Goal: Transaction & Acquisition: Register for event/course

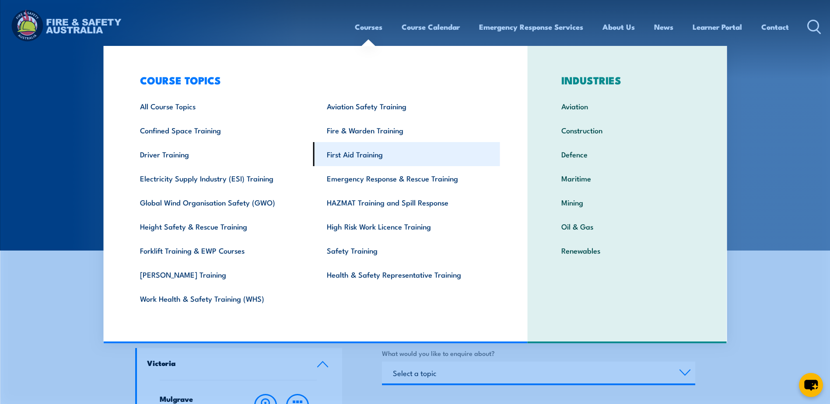
click at [348, 156] on link "First Aid Training" at bounding box center [406, 154] width 187 height 24
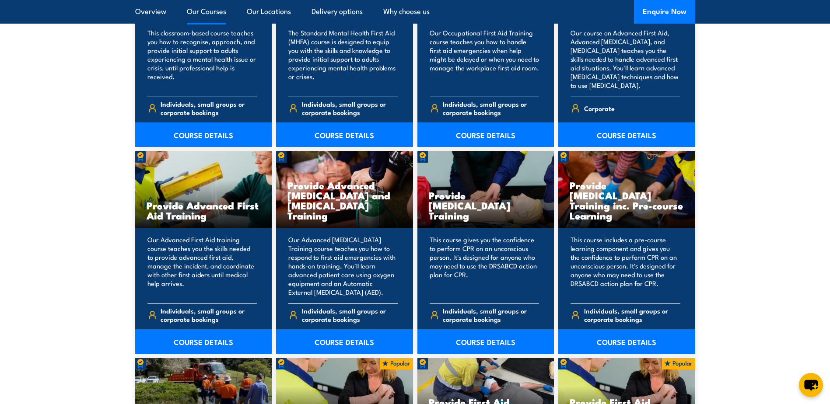
scroll to position [1051, 0]
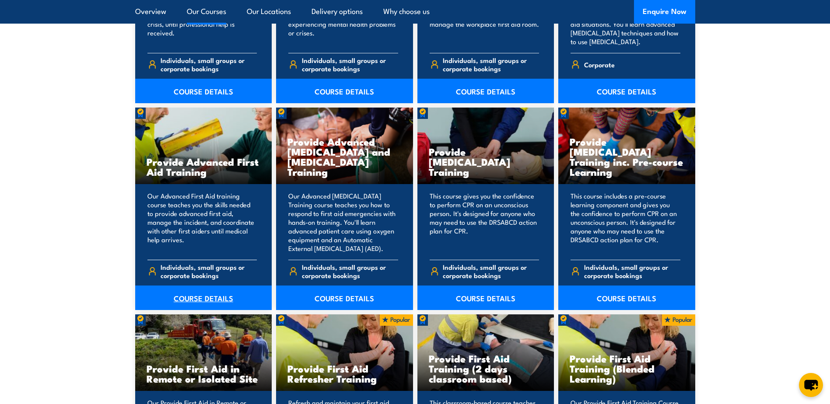
click at [204, 295] on link "COURSE DETAILS" at bounding box center [203, 298] width 137 height 25
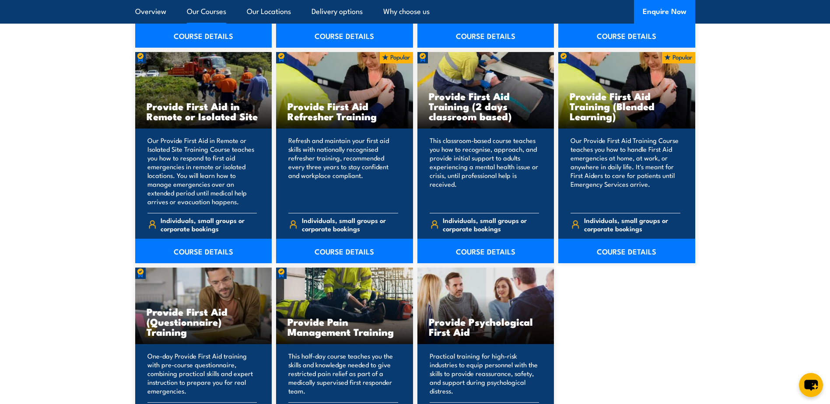
scroll to position [1269, 0]
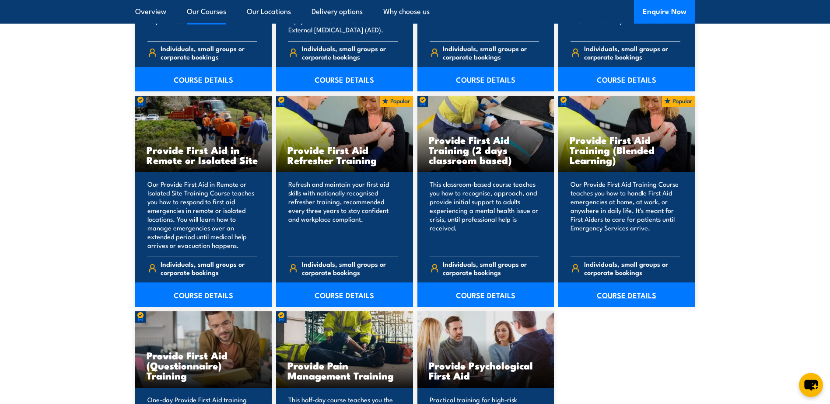
click at [624, 283] on link "COURSE DETAILS" at bounding box center [627, 295] width 137 height 25
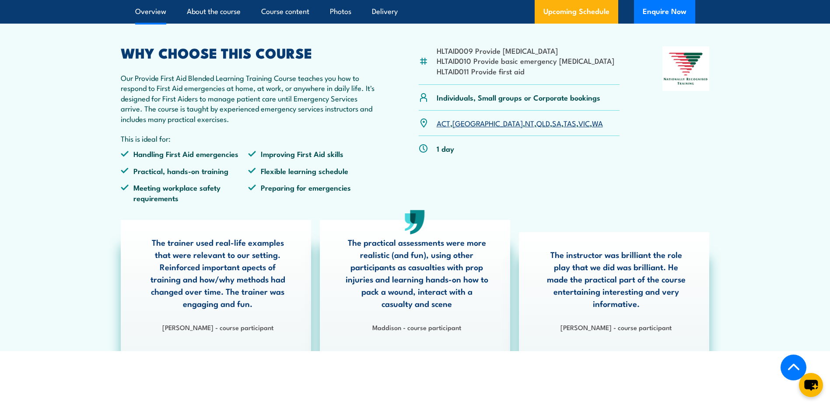
scroll to position [219, 0]
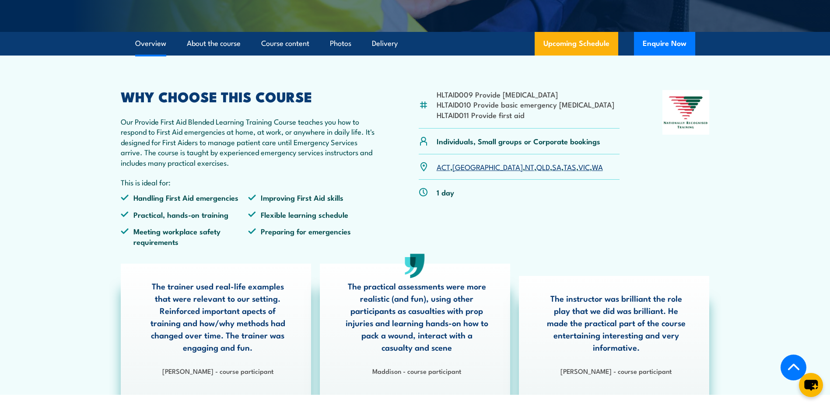
click at [552, 172] on link "SA" at bounding box center [556, 167] width 9 height 11
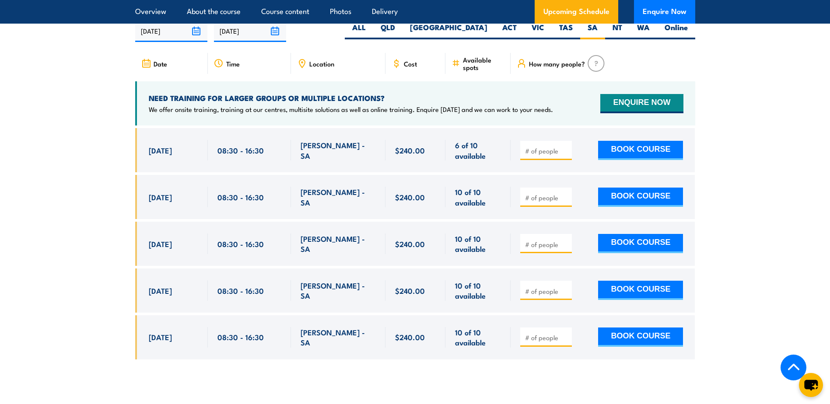
click at [534, 155] on input "number" at bounding box center [547, 151] width 44 height 9
type input "1"
click at [534, 202] on input "number" at bounding box center [547, 197] width 44 height 9
type input "1"
click at [631, 157] on button "BOOK COURSE" at bounding box center [640, 150] width 85 height 19
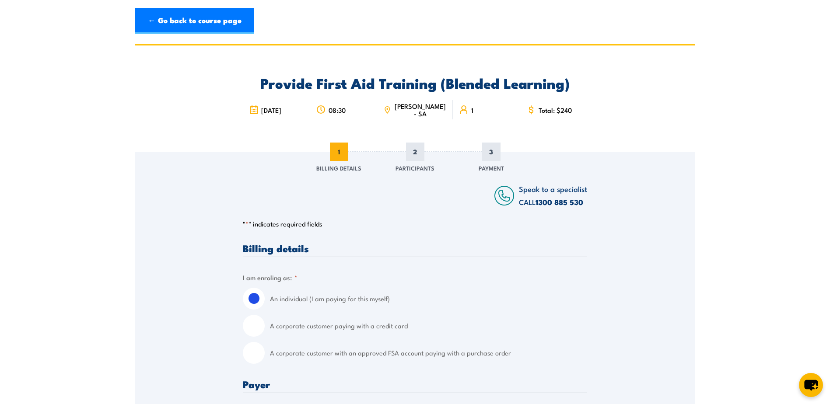
click at [254, 353] on input "A corporate customer with an approved FSA account paying with a purchase order" at bounding box center [254, 353] width 22 height 22
radio input "true"
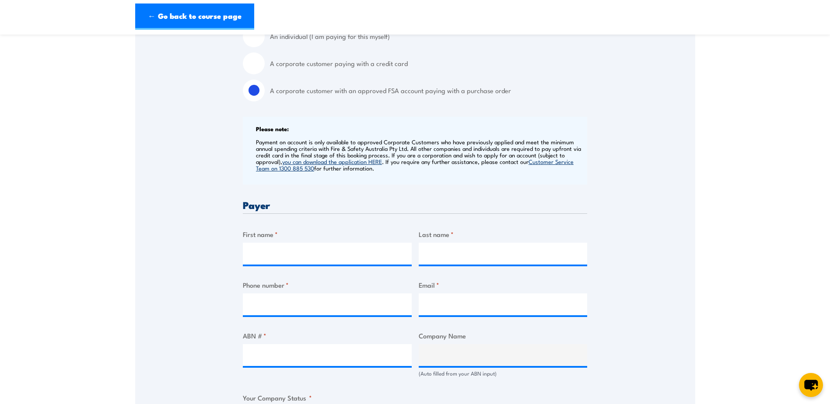
scroll to position [306, 0]
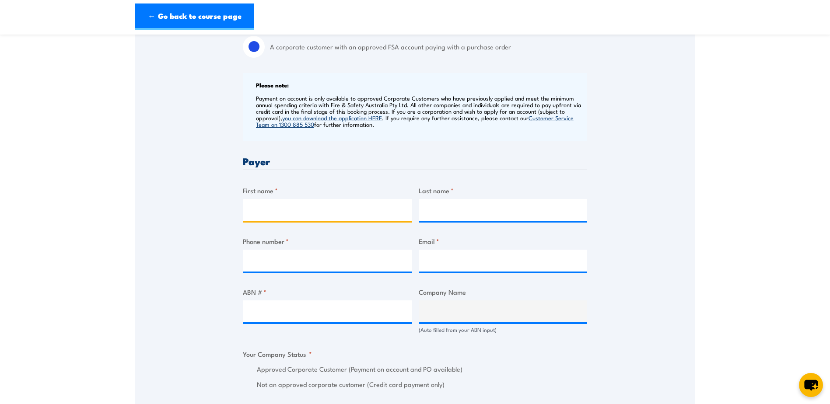
click at [268, 209] on input "First name *" at bounding box center [327, 210] width 169 height 22
type input "[PERSON_NAME]"
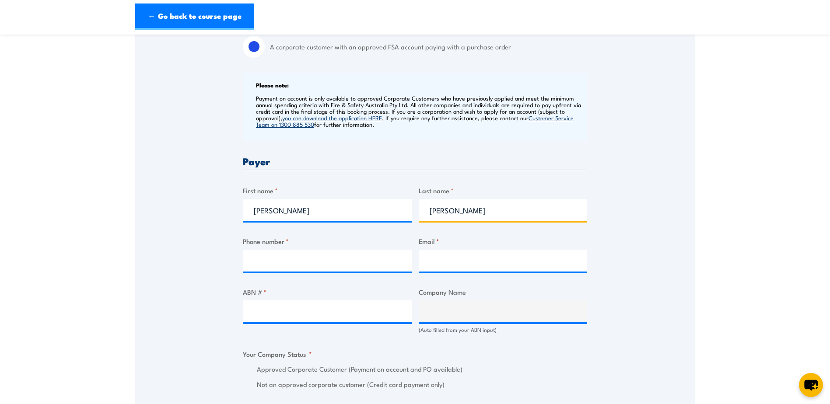
type input "[PERSON_NAME]"
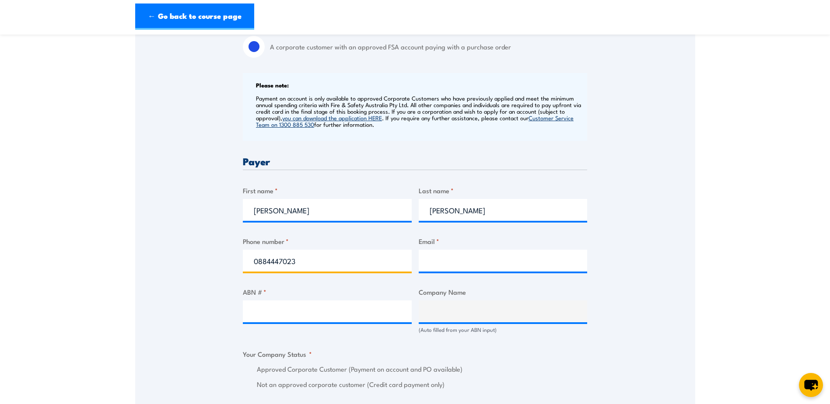
type input "0884447023"
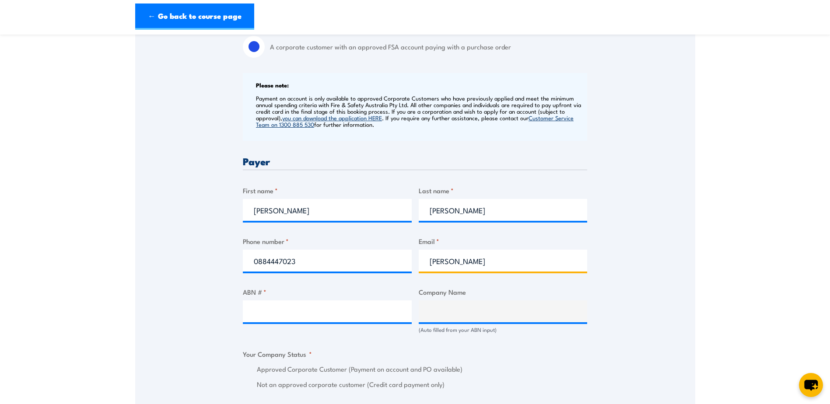
type input "[PERSON_NAME][EMAIL_ADDRESS][PERSON_NAME][DOMAIN_NAME]"
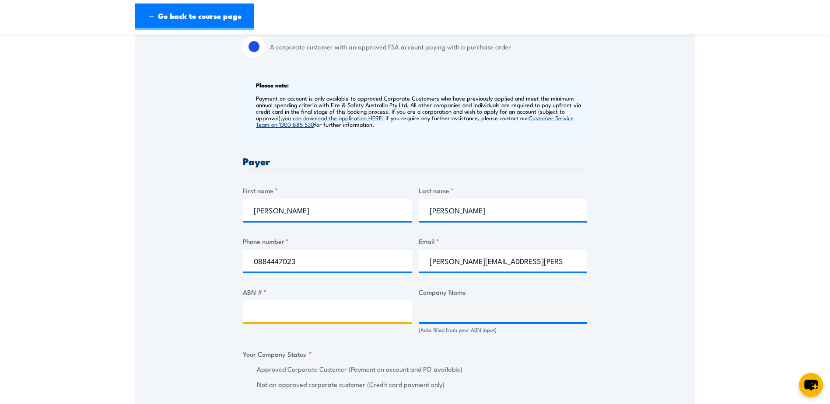
click at [256, 315] on input "ABN # *" at bounding box center [327, 312] width 169 height 22
type input "53115936993"
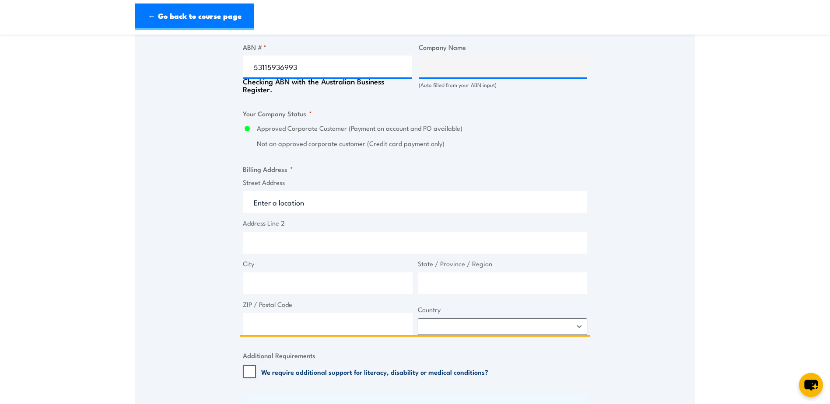
type input "SIRVA PTY LTD"
radio input "true"
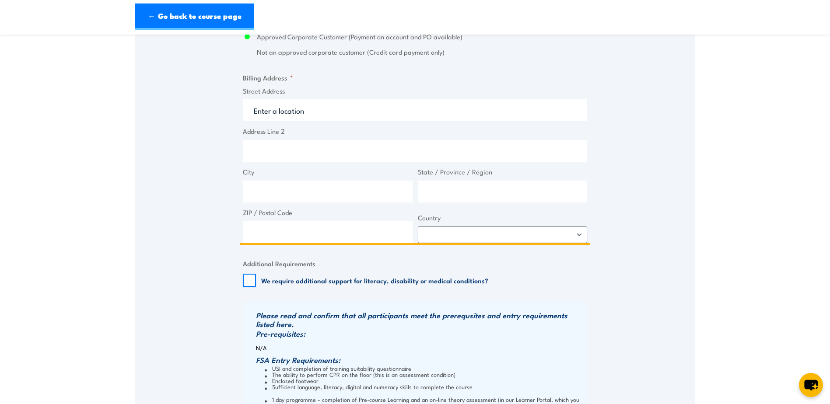
scroll to position [595, 0]
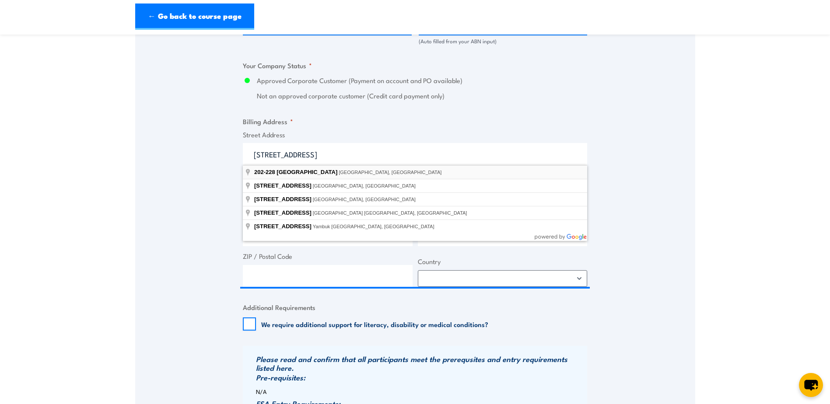
type input "202-228 Greens Road, Dandenong South VIC, Australia"
type input "202-228 Greens Rd"
type input "Dandenong South"
type input "Victoria"
type input "3175"
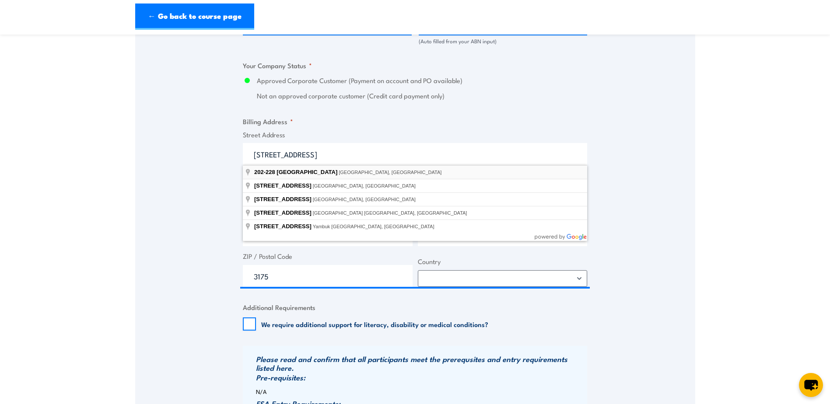
select select "Australia"
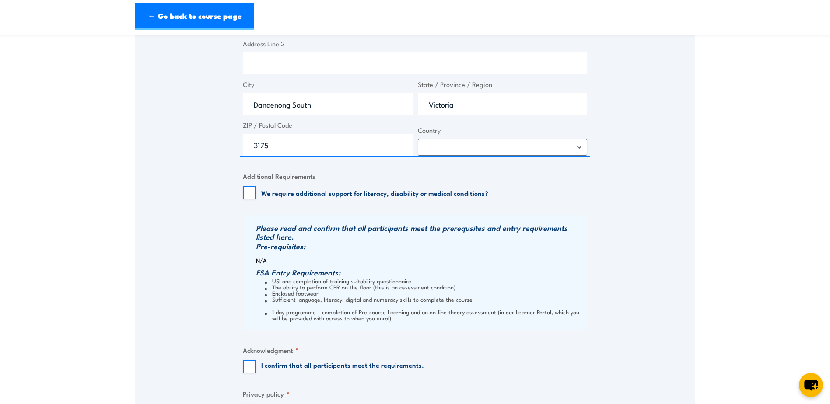
scroll to position [814, 0]
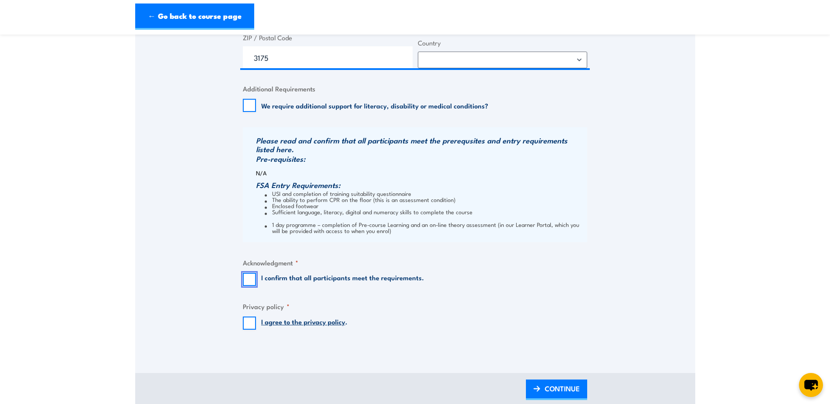
click at [248, 278] on input "I confirm that all participants meet the requirements." at bounding box center [249, 279] width 13 height 13
checkbox input "true"
click at [250, 326] on input "I agree to the privacy policy ." at bounding box center [249, 323] width 13 height 13
checkbox input "true"
click at [555, 390] on span "CONTINUE" at bounding box center [562, 388] width 35 height 23
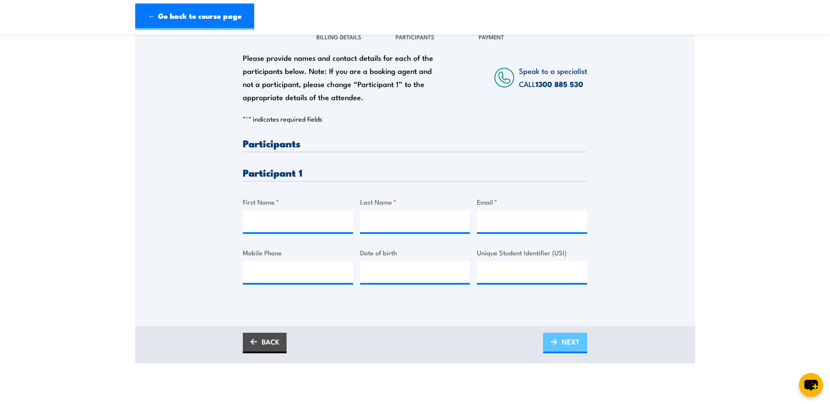
scroll to position [175, 0]
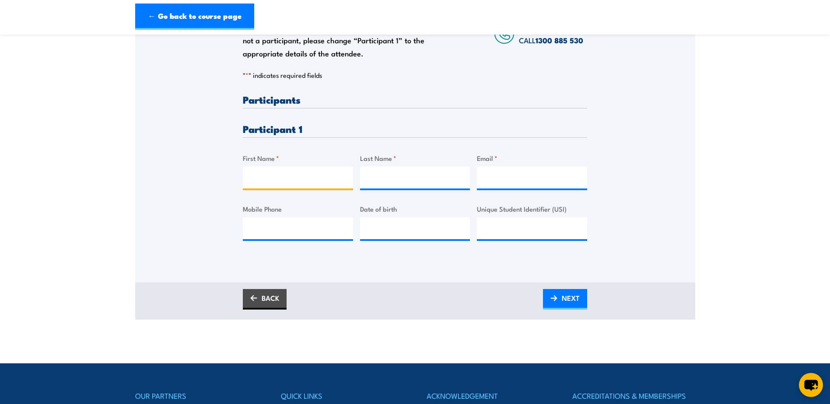
click at [260, 179] on input "First Name *" at bounding box center [298, 178] width 110 height 22
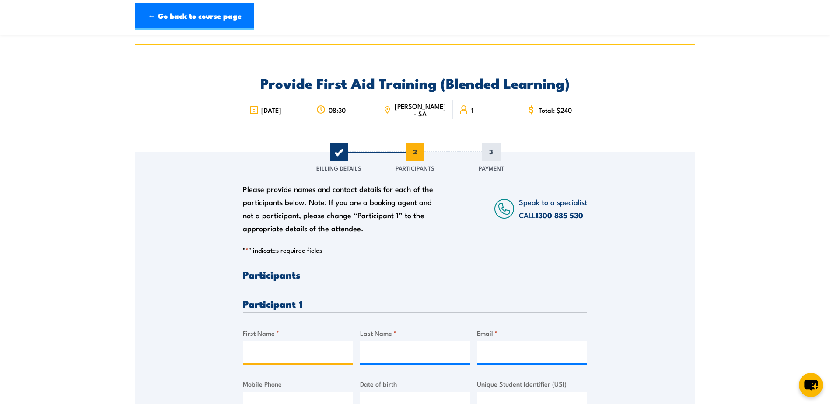
scroll to position [131, 0]
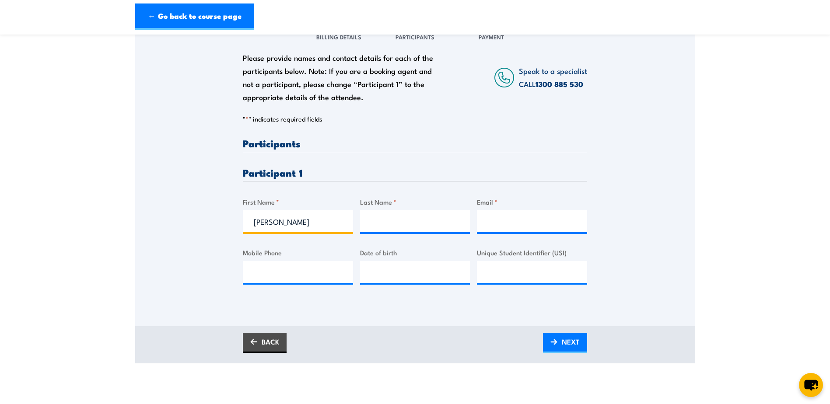
type input "Judd"
type input "Rowe"
click at [491, 220] on input "Email *" at bounding box center [532, 222] width 110 height 22
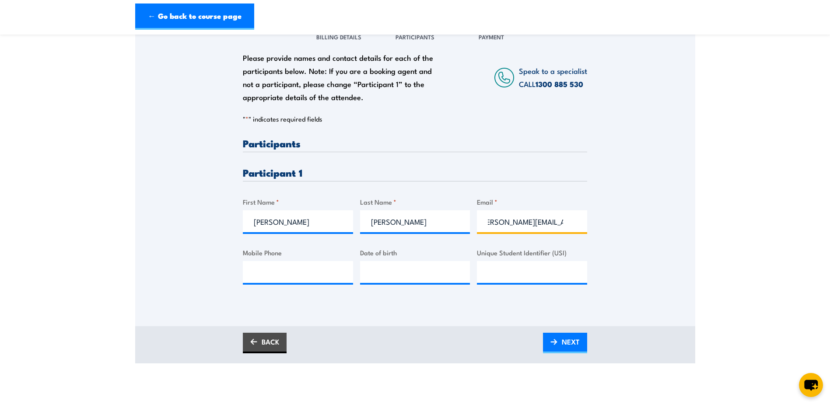
scroll to position [0, 14]
type input "brodie.marshall@allied.com"
click at [264, 273] on input "Mobile Phone" at bounding box center [298, 272] width 110 height 22
type input "0414379582"
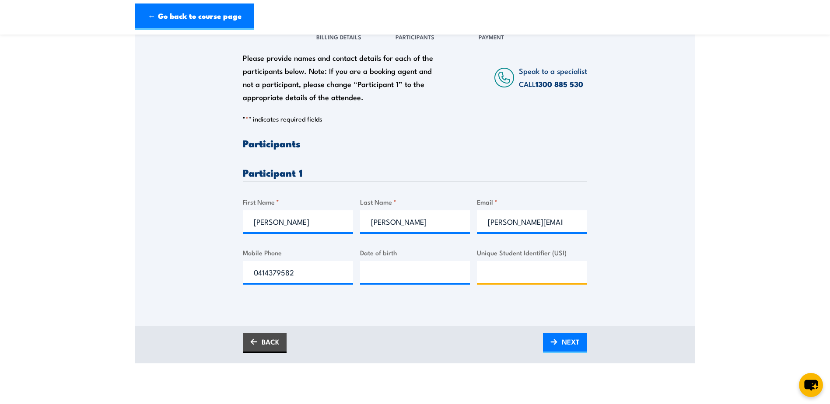
click at [515, 268] on input "Unique Student Identifier (USI)" at bounding box center [532, 272] width 110 height 22
click at [517, 274] on input "Unique Student Identifier (USI)" at bounding box center [532, 272] width 110 height 22
paste input "L3AYTSZPM8"
type input "L3AYTSZPM8"
click at [573, 343] on span "NEXT" at bounding box center [571, 341] width 18 height 23
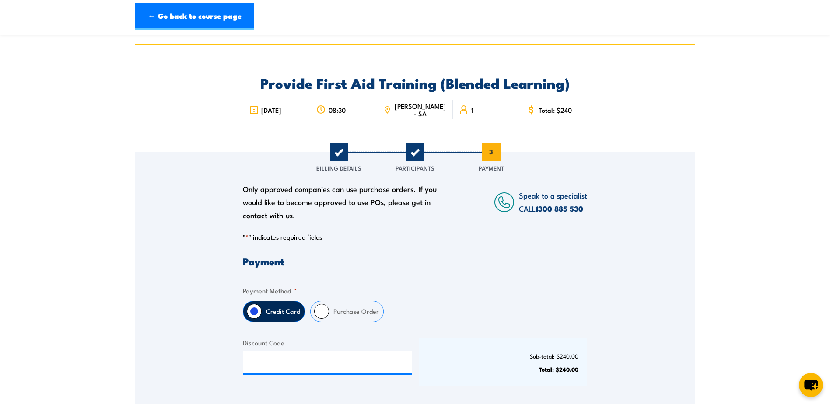
scroll to position [88, 0]
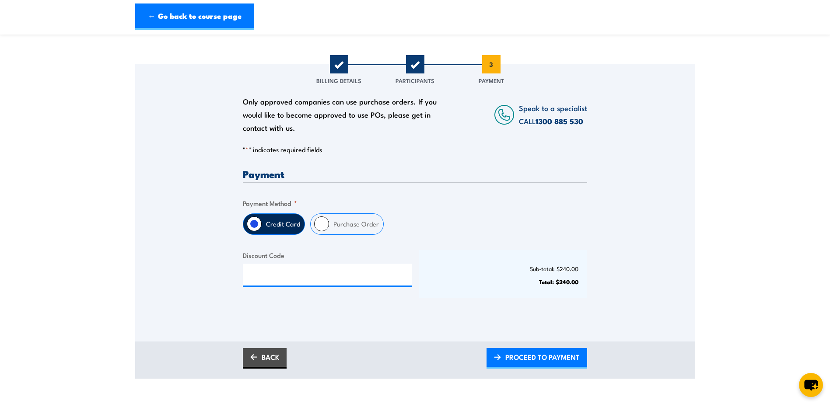
click at [322, 223] on input "Purchase Order" at bounding box center [321, 224] width 15 height 15
radio input "true"
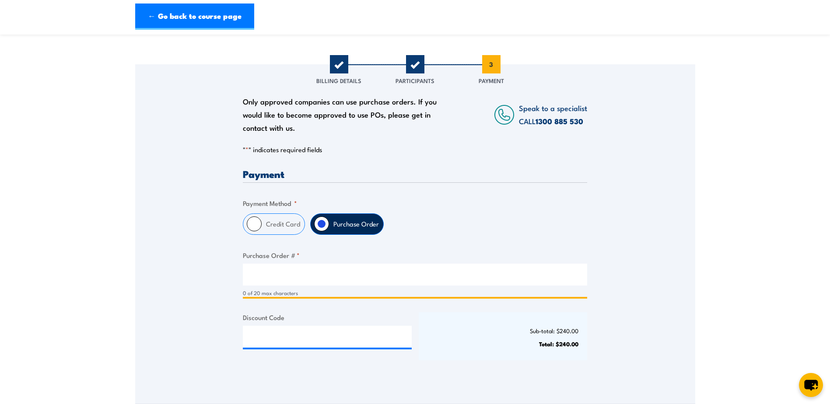
click at [271, 272] on input "Purchase Order # *" at bounding box center [415, 275] width 345 height 22
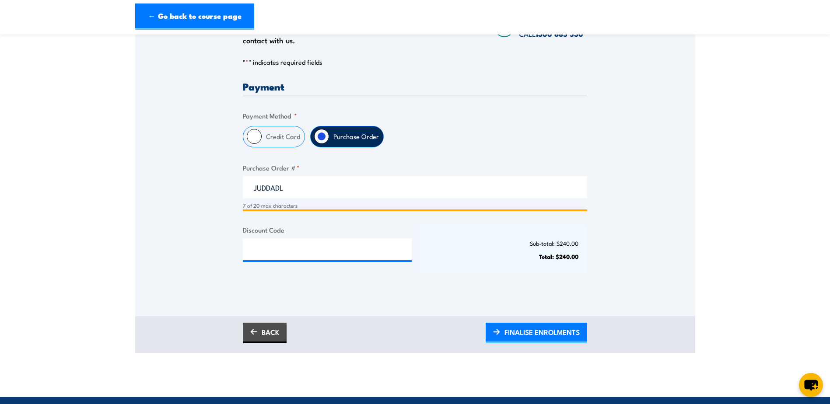
scroll to position [219, 0]
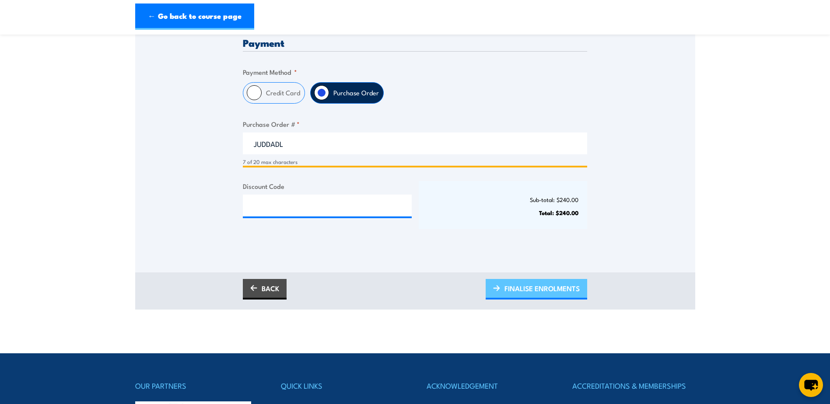
type input "JUDDADL"
click at [544, 289] on span "FINALISE ENROLMENTS" at bounding box center [542, 288] width 75 height 23
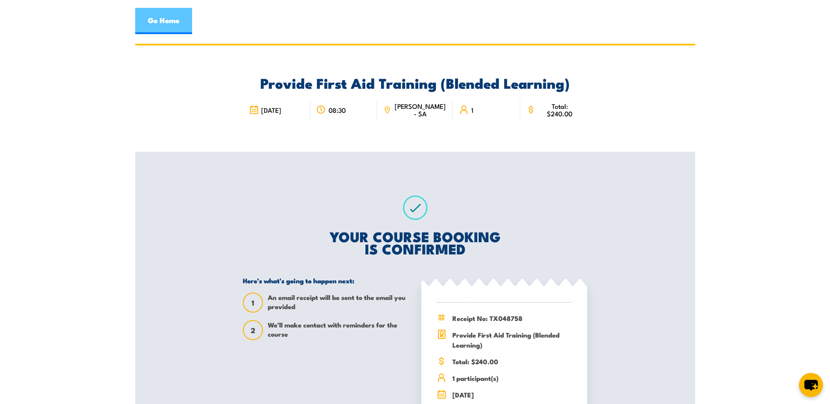
click at [157, 20] on link "Go Home" at bounding box center [163, 21] width 57 height 26
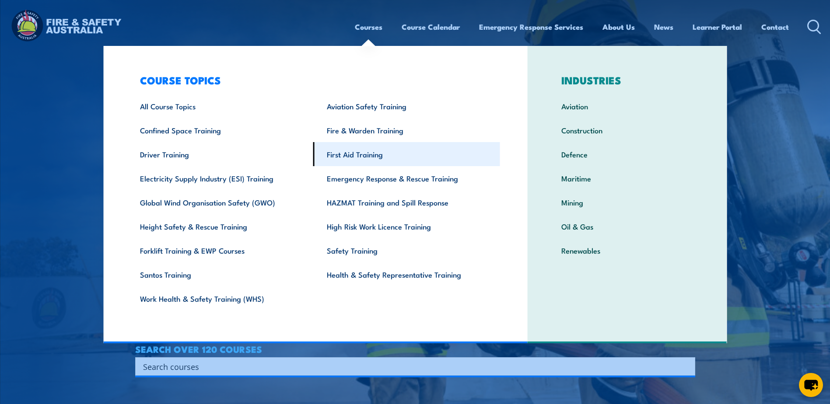
click at [342, 153] on link "First Aid Training" at bounding box center [406, 154] width 187 height 24
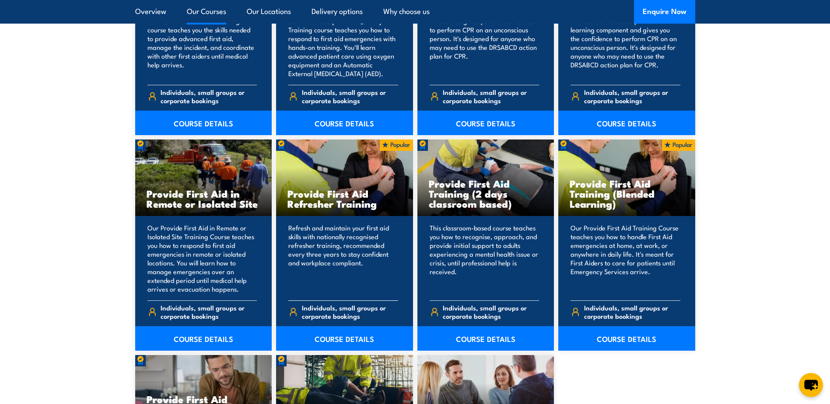
scroll to position [1269, 0]
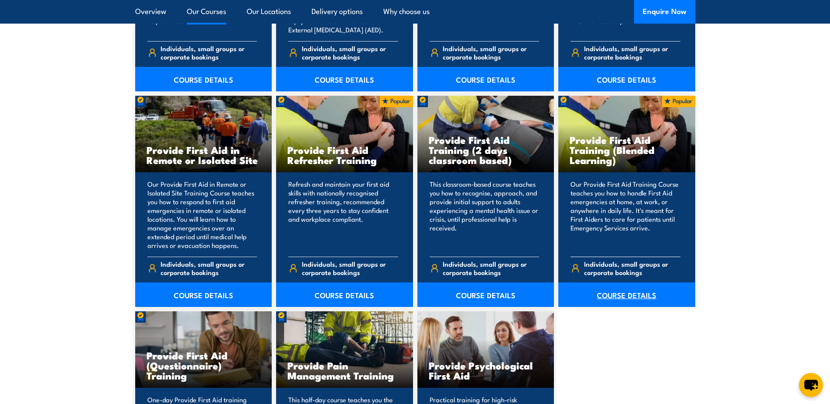
click at [611, 295] on link "COURSE DETAILS" at bounding box center [627, 295] width 137 height 25
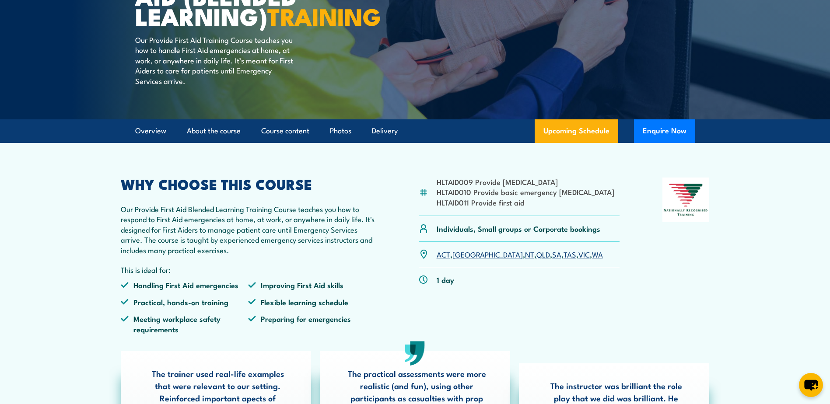
scroll to position [219, 0]
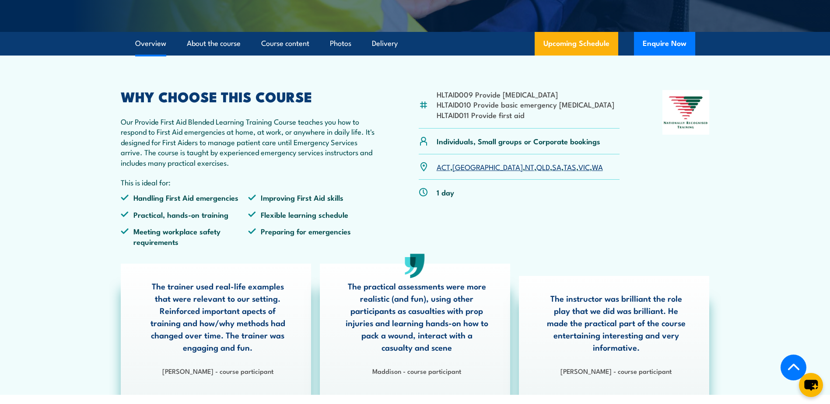
click at [552, 172] on link "SA" at bounding box center [556, 167] width 9 height 11
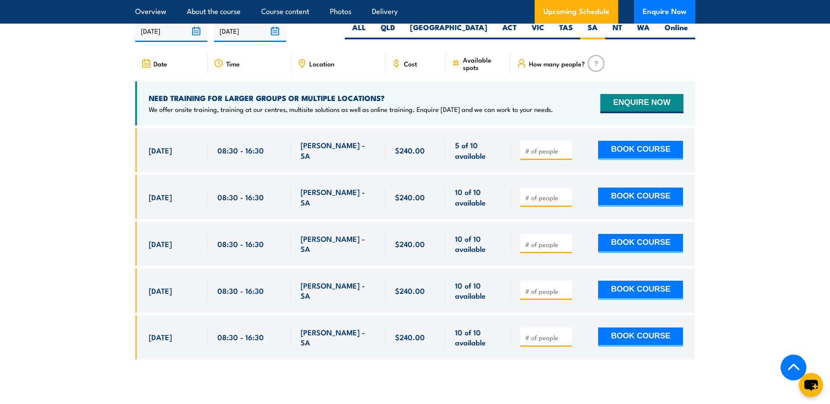
click at [535, 202] on input "number" at bounding box center [547, 197] width 44 height 9
type input "1"
click at [620, 200] on button "BOOK COURSE" at bounding box center [640, 197] width 85 height 19
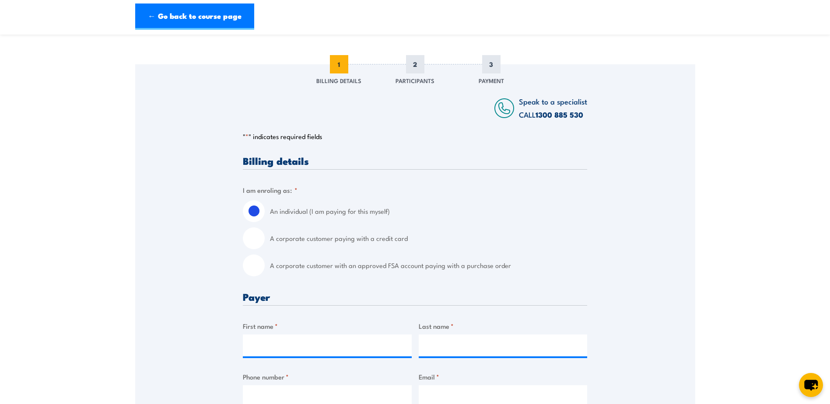
scroll to position [131, 0]
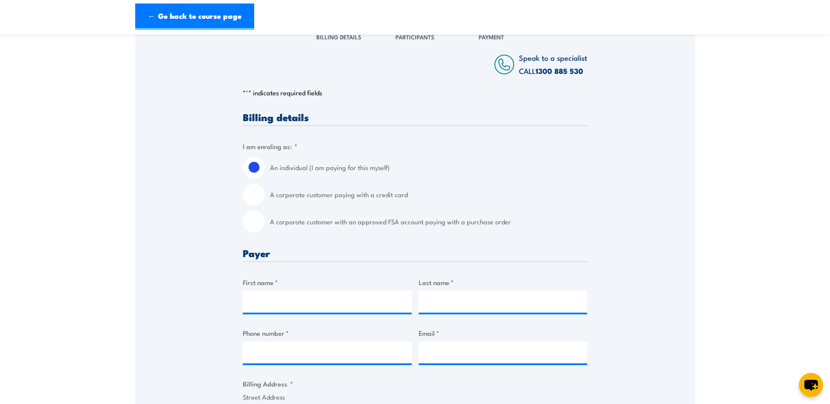
click at [257, 221] on input "A corporate customer with an approved FSA account paying with a purchase order" at bounding box center [254, 222] width 22 height 22
radio input "true"
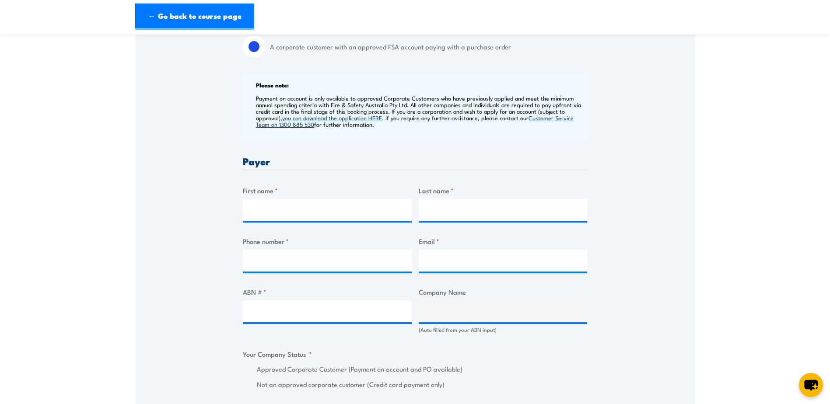
scroll to position [350, 0]
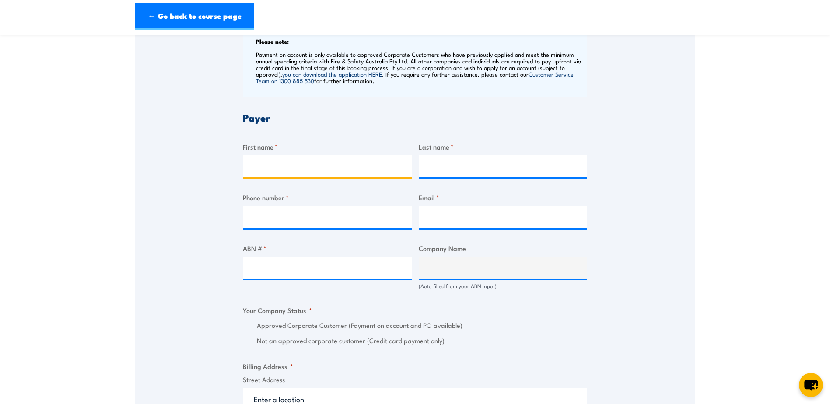
click at [260, 165] on input "First name *" at bounding box center [327, 166] width 169 height 22
type input "kim"
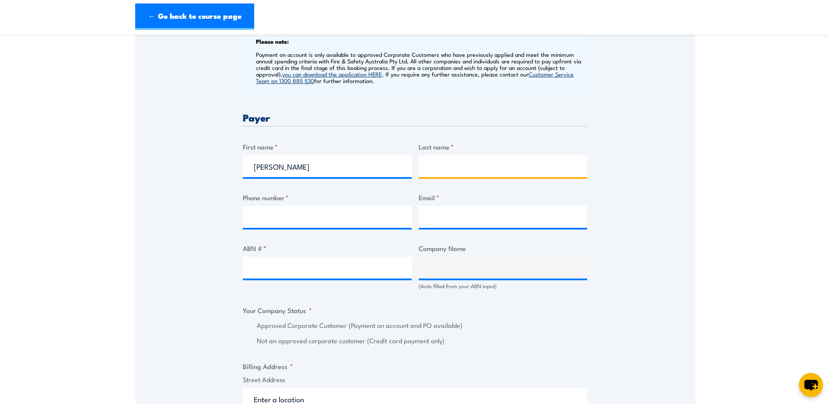
type input "leach"
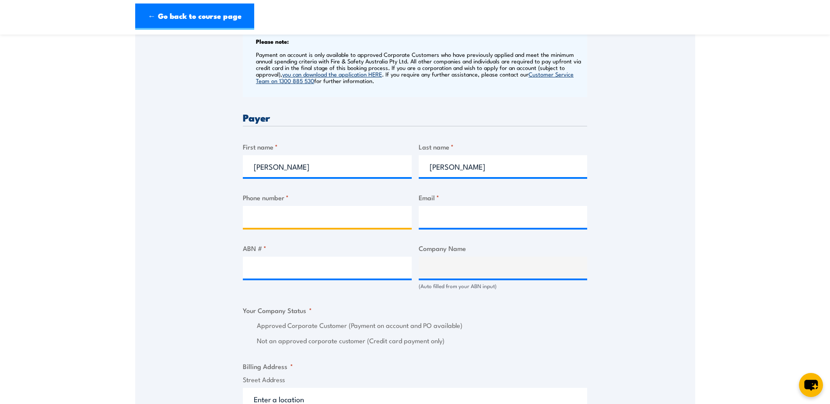
type input "0884447023"
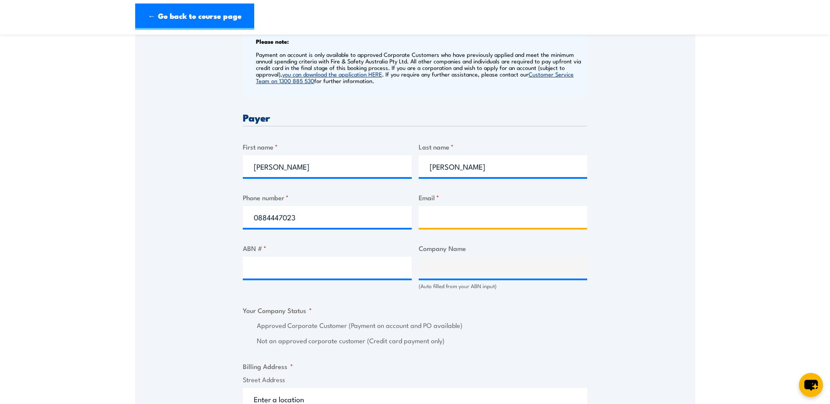
type input "kim.leach@allied.com"
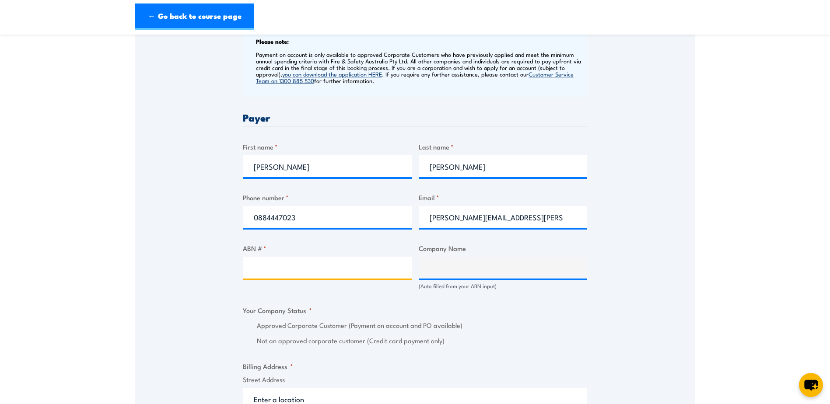
click at [278, 265] on input "ABN # *" at bounding box center [327, 268] width 169 height 22
type input "53115936993"
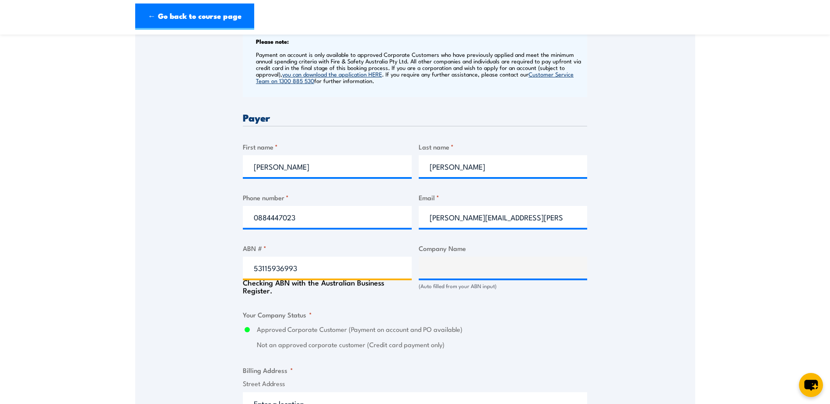
type input "SIRVA PTY LTD"
radio input "true"
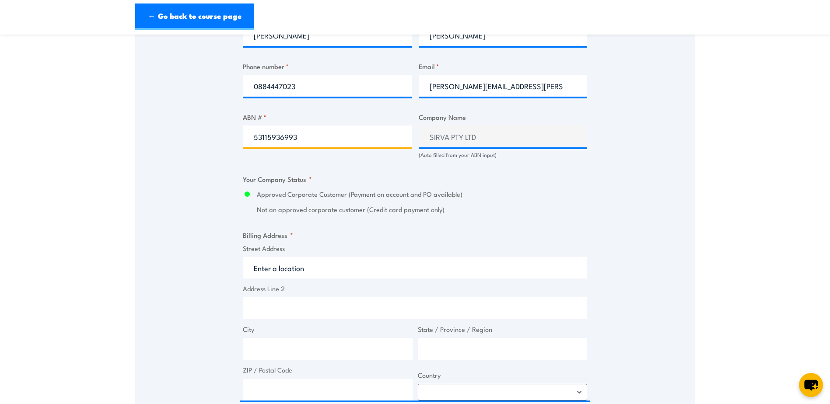
scroll to position [525, 0]
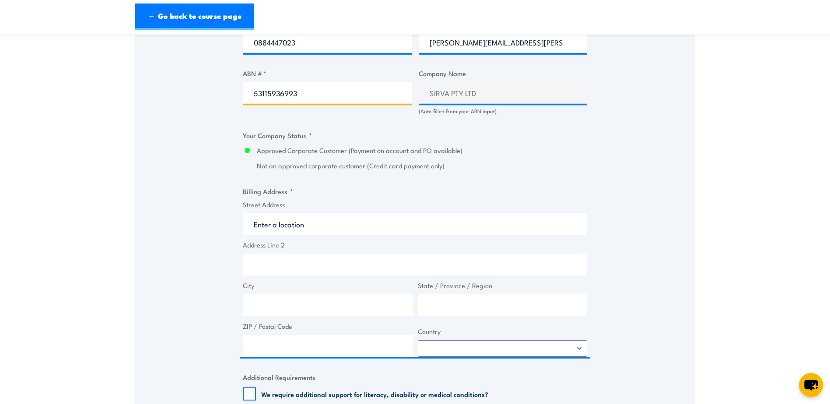
type input "53115936993"
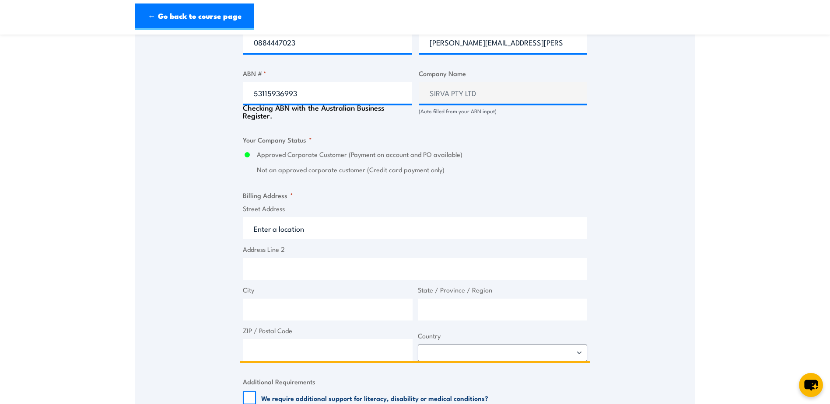
click at [263, 221] on input "Street Address" at bounding box center [415, 229] width 345 height 22
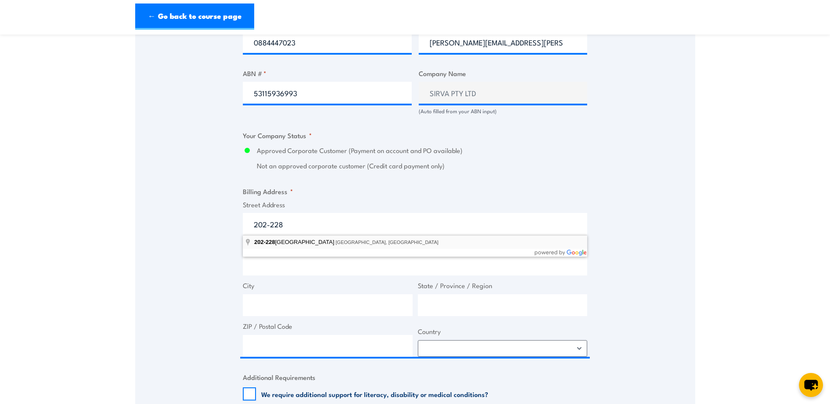
type input "202-228 Greens Road, Dandenong South VIC, Australia"
type input "202-228 Greens Rd"
type input "Dandenong South"
type input "Victoria"
type input "3175"
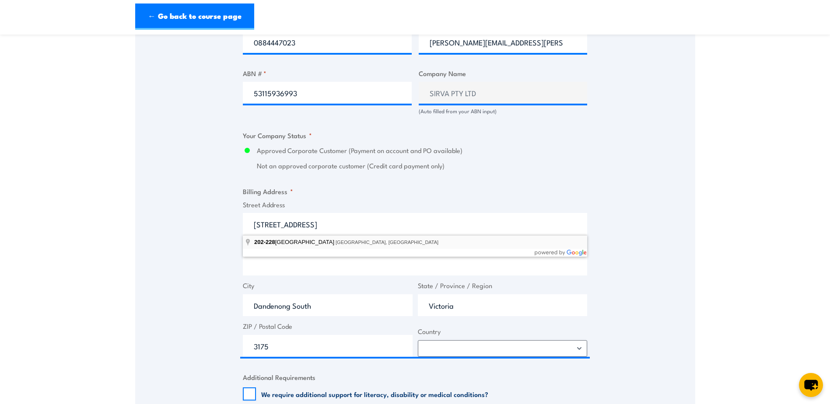
select select "Australia"
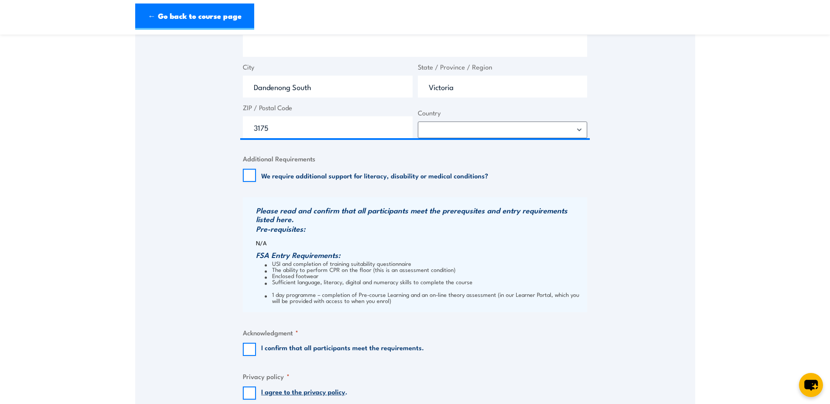
scroll to position [832, 0]
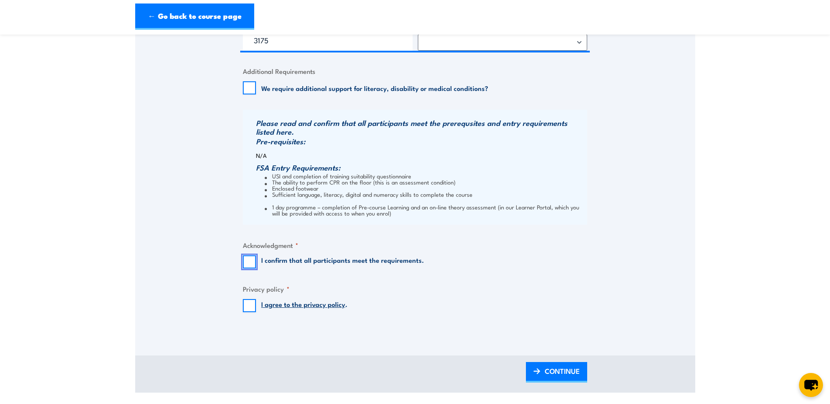
click at [250, 261] on input "I confirm that all participants meet the requirements." at bounding box center [249, 262] width 13 height 13
checkbox input "true"
click at [250, 302] on input "I agree to the privacy policy ." at bounding box center [249, 305] width 13 height 13
checkbox input "true"
click at [573, 376] on span "CONTINUE" at bounding box center [562, 371] width 35 height 23
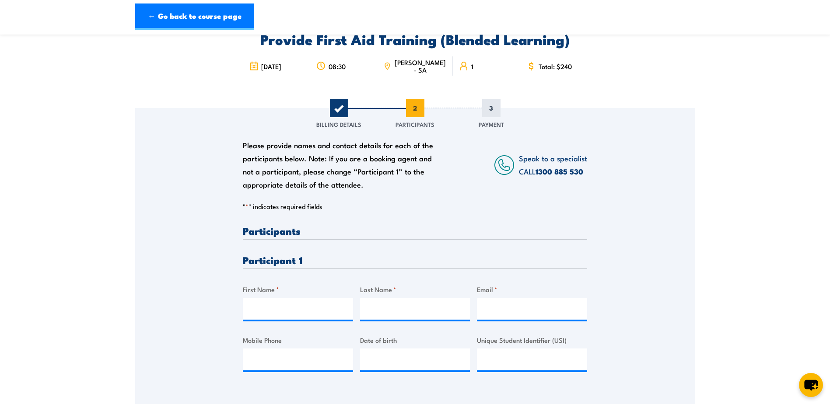
scroll to position [88, 0]
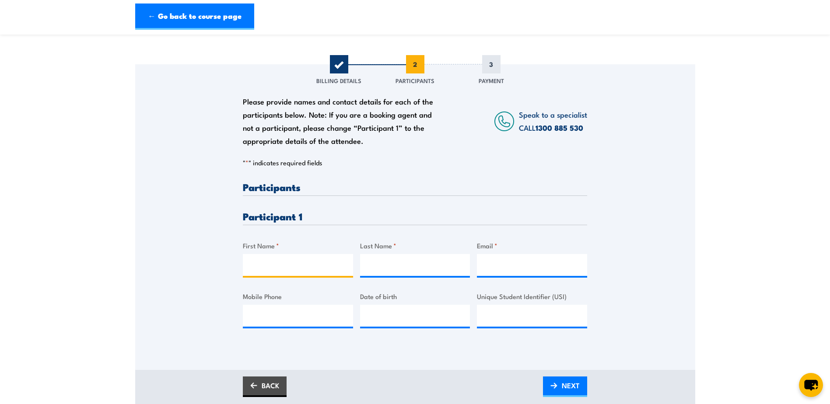
click at [260, 263] on input "First Name *" at bounding box center [298, 265] width 110 height 22
type input "Doug"
type input "Mcpherson"
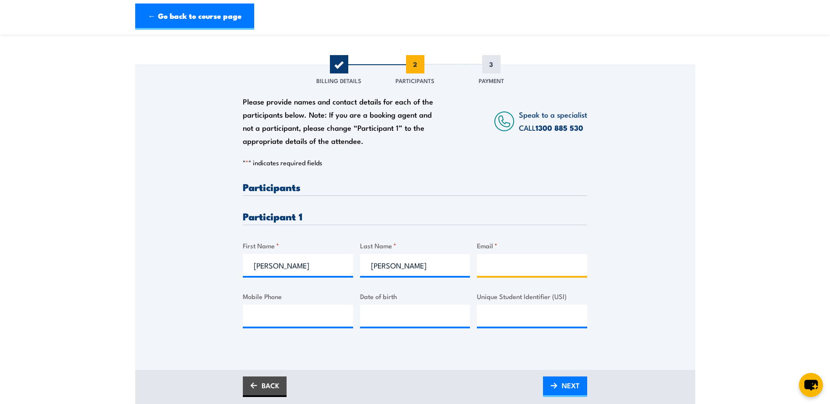
click at [489, 264] on input "Email *" at bounding box center [532, 265] width 110 height 22
type input "brodie.marshall@allied.com"
type input "0414379582"
drag, startPoint x: 305, startPoint y: 314, endPoint x: 202, endPoint y: 314, distance: 102.9
click at [203, 314] on div "Please provide names and contact details for each of the participants below. No…" at bounding box center [415, 204] width 560 height 281
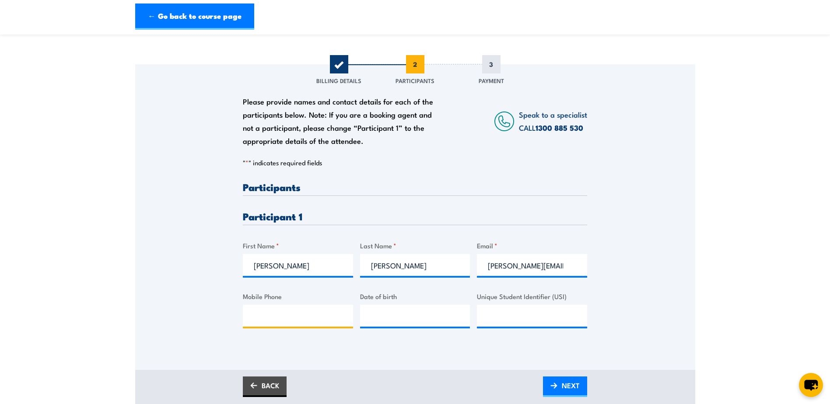
click at [276, 317] on input "Mobile Phone" at bounding box center [298, 316] width 110 height 22
type input "0407054125"
click at [502, 317] on input "Unique Student Identifier (USI)" at bounding box center [532, 316] width 110 height 22
click at [504, 321] on input "Unique Student Identifier (USI)" at bounding box center [532, 316] width 110 height 22
click at [567, 384] on span "NEXT" at bounding box center [571, 385] width 18 height 23
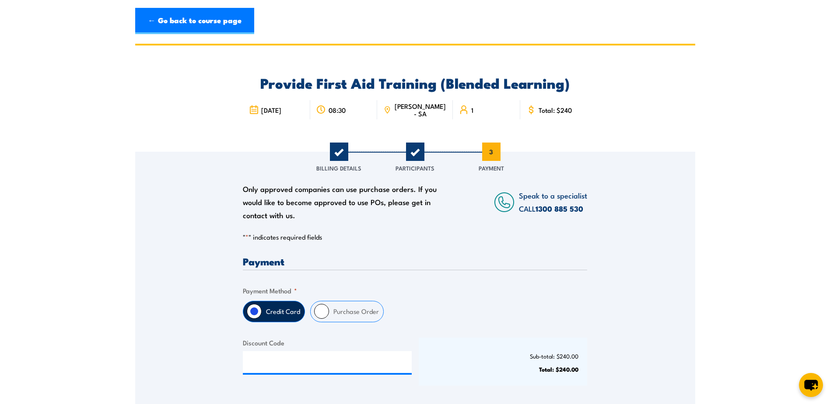
scroll to position [0, 0]
click at [321, 310] on input "Purchase Order" at bounding box center [321, 311] width 15 height 15
radio input "true"
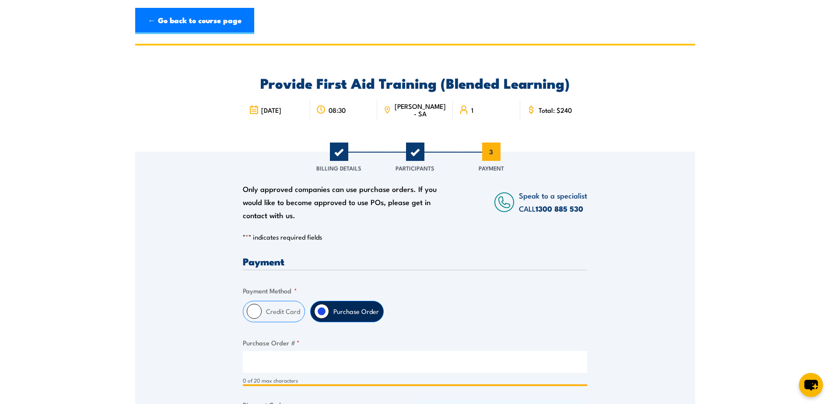
click at [261, 363] on input "Purchase Order # *" at bounding box center [415, 363] width 345 height 22
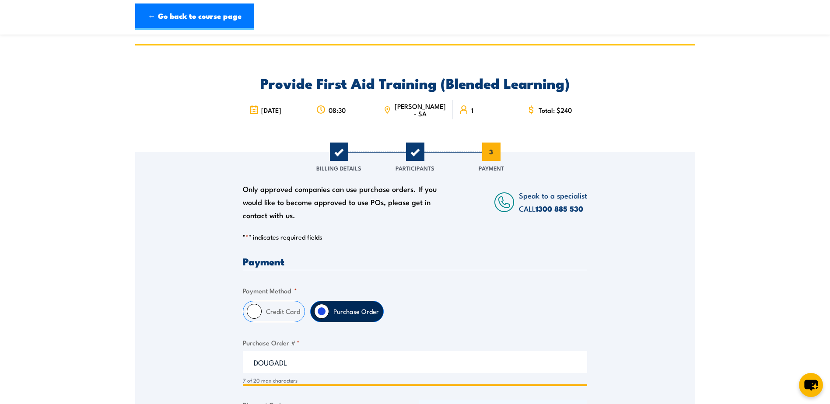
scroll to position [263, 0]
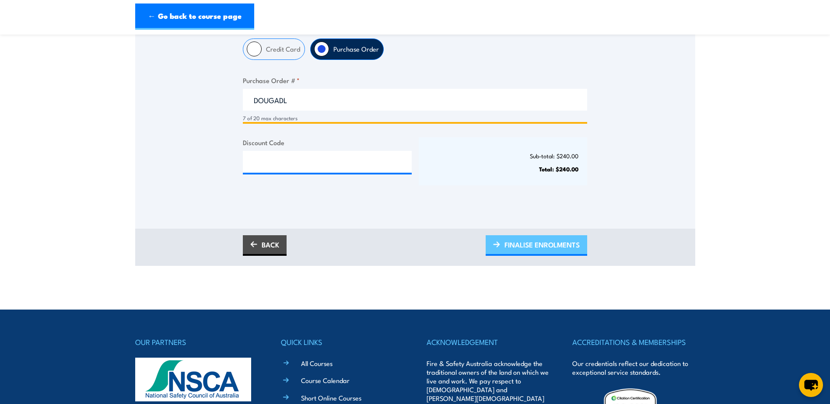
type input "DOUGADL"
click at [529, 242] on span "FINALISE ENROLMENTS" at bounding box center [542, 244] width 75 height 23
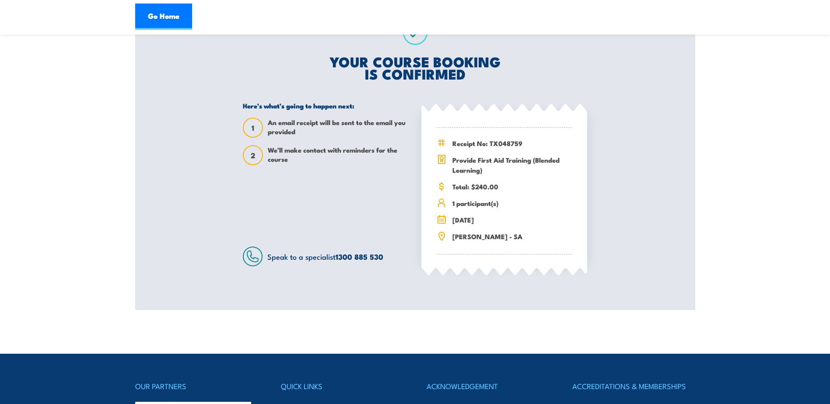
scroll to position [219, 0]
